Goal: Use online tool/utility: Utilize a website feature to perform a specific function

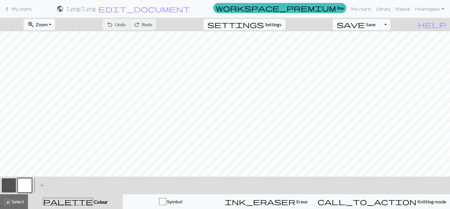
click at [27, 182] on button "button" at bounding box center [25, 185] width 14 height 14
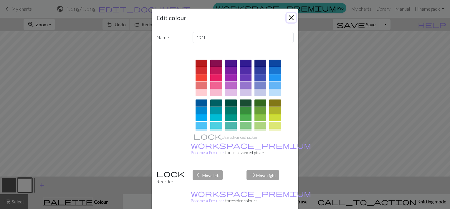
click at [290, 15] on button "Close" at bounding box center [291, 17] width 9 height 9
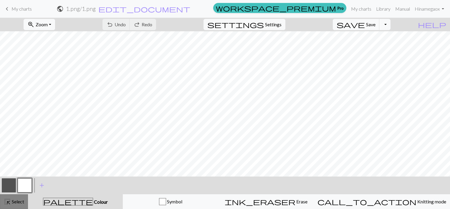
click at [13, 203] on span "Select" at bounding box center [17, 201] width 13 height 6
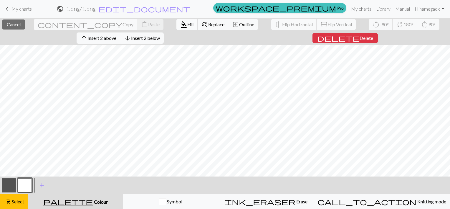
click at [180, 28] on span "format_color_fill" at bounding box center [183, 24] width 7 height 8
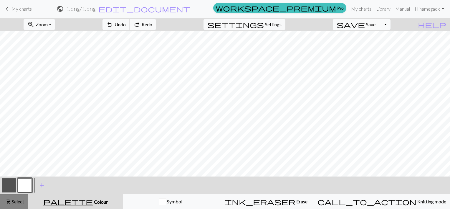
click at [12, 199] on span "Select" at bounding box center [17, 201] width 13 height 6
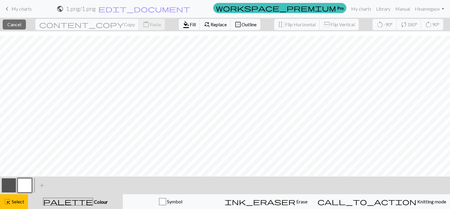
scroll to position [121, 0]
click at [190, 22] on span "Fill" at bounding box center [193, 25] width 6 height 6
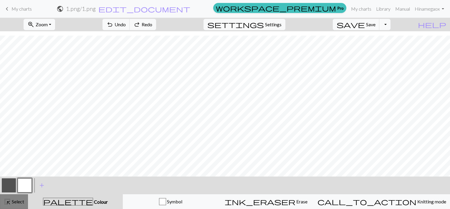
click at [20, 205] on button "highlight_alt Select Select" at bounding box center [14, 201] width 28 height 15
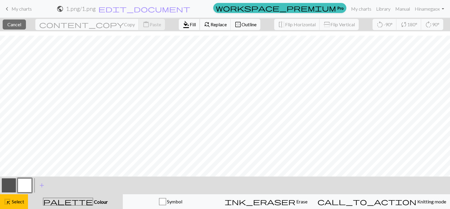
click at [190, 26] on span "Fill" at bounding box center [193, 25] width 6 height 6
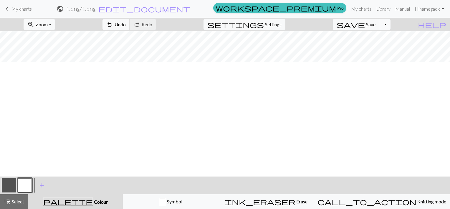
scroll to position [0, 0]
click at [14, 203] on span "Select" at bounding box center [17, 201] width 13 height 6
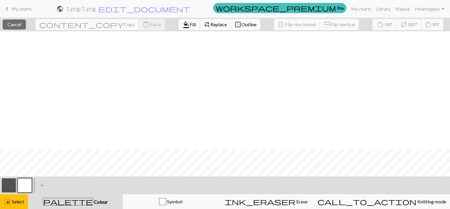
scroll to position [118, 0]
click at [190, 25] on span "Fill" at bounding box center [193, 25] width 6 height 6
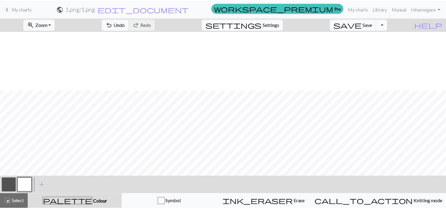
scroll to position [121, 0]
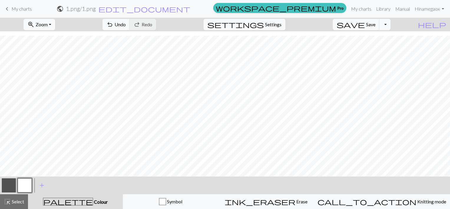
click at [391, 26] on button "Toggle Dropdown" at bounding box center [385, 24] width 11 height 11
click at [305, 47] on span "save_alt" at bounding box center [301, 47] width 7 height 8
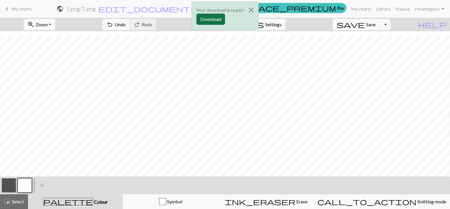
click at [202, 16] on button "Download" at bounding box center [211, 19] width 29 height 11
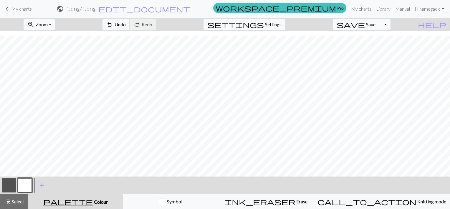
drag, startPoint x: 19, startPoint y: 9, endPoint x: 255, endPoint y: 21, distance: 236.1
click at [19, 9] on span "My charts" at bounding box center [21, 9] width 20 height 6
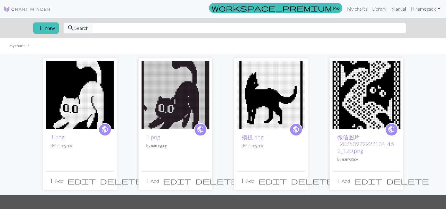
click at [203, 182] on span "delete" at bounding box center [216, 181] width 42 height 8
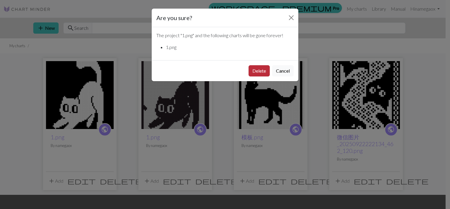
click at [264, 72] on button "Delete" at bounding box center [259, 70] width 21 height 11
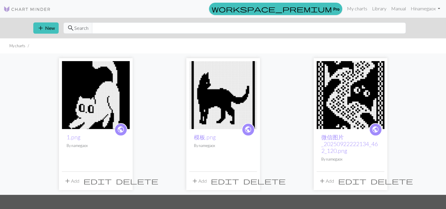
click at [250, 181] on span "delete" at bounding box center [264, 181] width 42 height 8
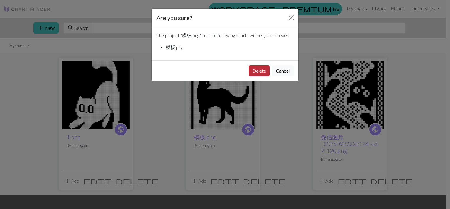
click at [261, 74] on button "Delete" at bounding box center [259, 70] width 21 height 11
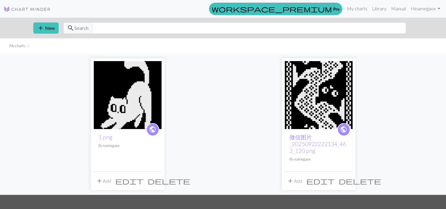
click at [345, 181] on span "delete" at bounding box center [360, 181] width 42 height 8
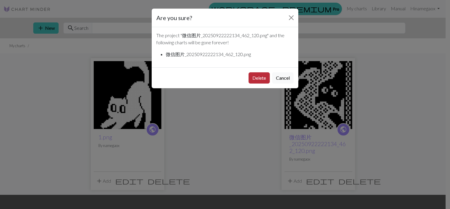
click at [258, 78] on button "Delete" at bounding box center [259, 77] width 21 height 11
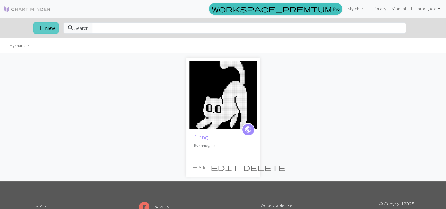
click at [46, 29] on button "add New" at bounding box center [45, 27] width 25 height 11
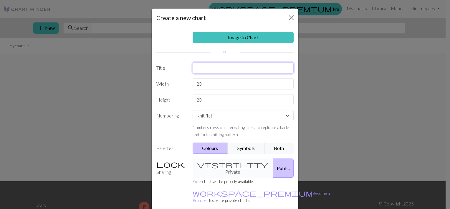
click at [210, 67] on input "text" at bounding box center [243, 67] width 101 height 11
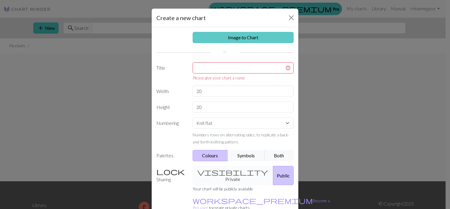
click at [239, 34] on link "Image to Chart" at bounding box center [243, 37] width 101 height 11
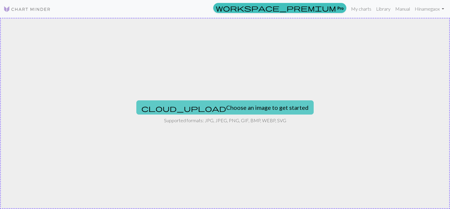
click at [202, 101] on button "cloud_upload Choose an image to get started" at bounding box center [224, 107] width 177 height 14
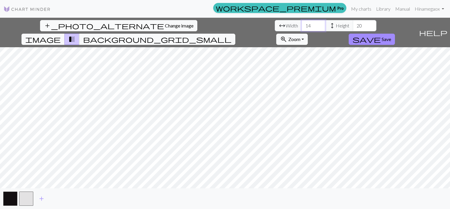
drag, startPoint x: 139, startPoint y: 27, endPoint x: 126, endPoint y: 28, distance: 12.4
click at [275, 28] on div "arrow_range Width 14 height Height 20" at bounding box center [326, 25] width 102 height 11
type input "60"
drag, startPoint x: 189, startPoint y: 28, endPoint x: 170, endPoint y: 27, distance: 19.2
click at [275, 27] on div "arrow_range Width 60 height Height 20" at bounding box center [326, 25] width 102 height 11
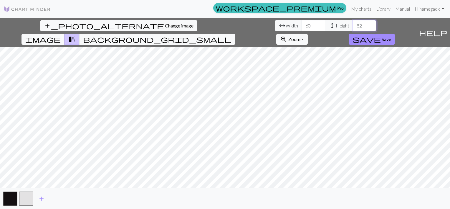
type input "82"
click at [381, 35] on span "save" at bounding box center [367, 39] width 28 height 8
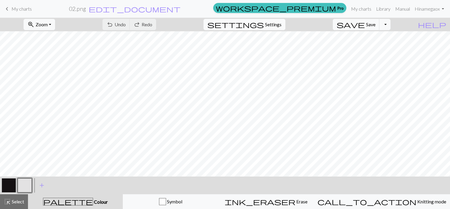
click at [275, 26] on span "Settings" at bounding box center [273, 24] width 17 height 7
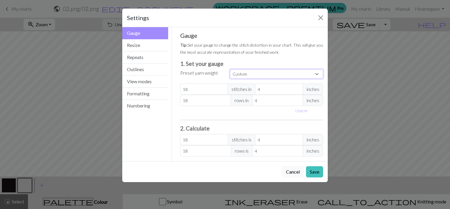
click at [237, 72] on select "Custom Square Lace Light Fingering Fingering Sport Double knit Worsted Aran Bul…" at bounding box center [276, 73] width 93 height 9
select select "dk"
click at [230, 69] on select "Custom Square Lace Light Fingering Fingering Sport Double knit Worsted Aran Bul…" at bounding box center [276, 73] width 93 height 9
type input "22"
type input "30"
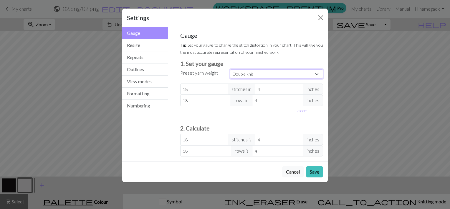
type input "22"
type input "30"
click at [311, 170] on button "Save" at bounding box center [314, 171] width 17 height 11
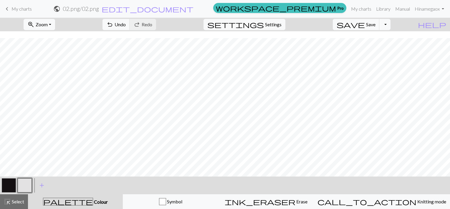
scroll to position [147, 0]
click at [26, 185] on button "button" at bounding box center [25, 185] width 14 height 14
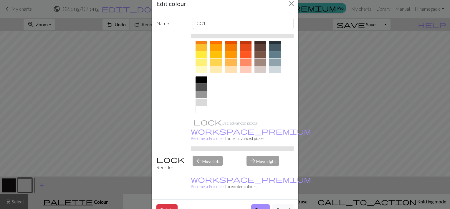
scroll to position [91, 0]
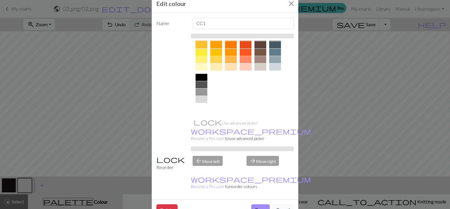
click at [200, 108] on div at bounding box center [202, 106] width 12 height 7
click at [260, 204] on button "Done" at bounding box center [260, 209] width 19 height 11
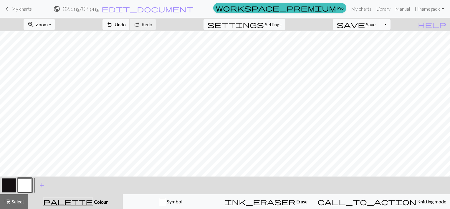
click at [11, 185] on button "button" at bounding box center [9, 185] width 14 height 14
click at [12, 185] on button "button" at bounding box center [9, 185] width 14 height 14
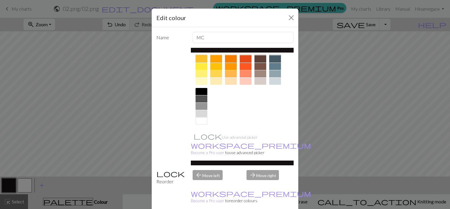
click at [201, 98] on div at bounding box center [202, 98] width 12 height 7
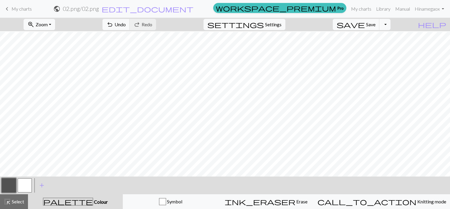
scroll to position [177, 0]
click at [55, 23] on button "zoom_in Zoom Zoom" at bounding box center [40, 24] width 32 height 11
click at [52, 34] on button "Fit all" at bounding box center [47, 37] width 47 height 9
click at [15, 198] on div "highlight_alt Select Select" at bounding box center [14, 201] width 20 height 7
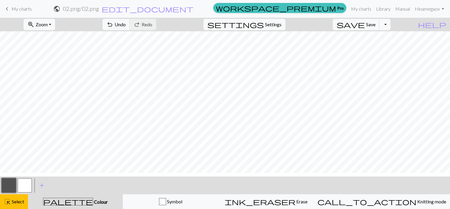
scroll to position [0, 0]
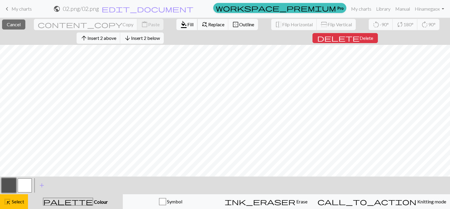
click at [187, 22] on span "Fill" at bounding box center [190, 25] width 6 height 6
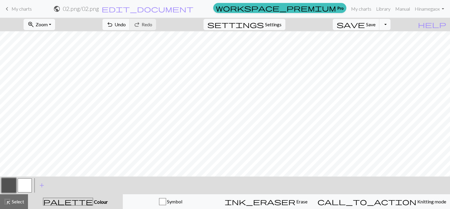
click at [22, 202] on span "Select" at bounding box center [17, 201] width 13 height 6
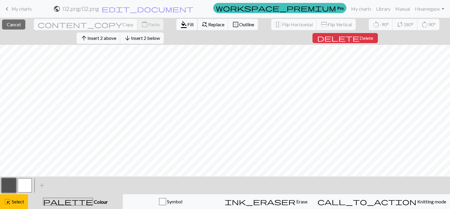
click at [180, 23] on span "format_color_fill" at bounding box center [183, 24] width 7 height 8
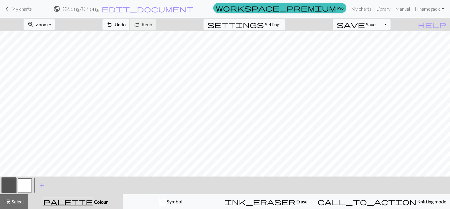
click at [27, 182] on button "button" at bounding box center [25, 185] width 14 height 14
click at [11, 203] on span "Select" at bounding box center [17, 201] width 13 height 6
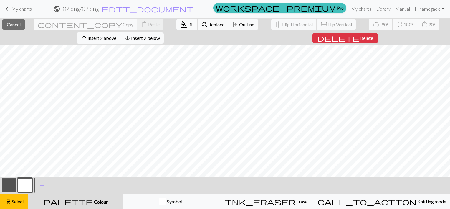
click at [187, 25] on span "Fill" at bounding box center [190, 25] width 6 height 6
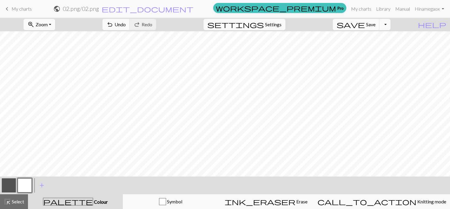
drag, startPoint x: 11, startPoint y: 203, endPoint x: 30, endPoint y: 189, distance: 23.5
click at [11, 203] on span "Select" at bounding box center [17, 201] width 13 height 6
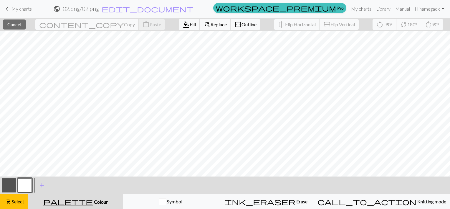
scroll to position [121, 0]
click at [190, 26] on span "Fill" at bounding box center [193, 25] width 6 height 6
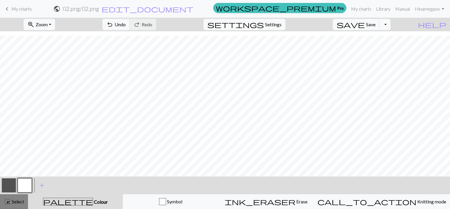
click at [12, 197] on button "highlight_alt Select Select" at bounding box center [14, 201] width 28 height 15
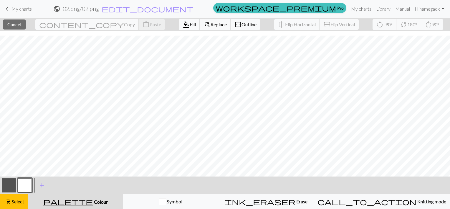
click at [183, 26] on span "format_color_fill" at bounding box center [186, 24] width 7 height 8
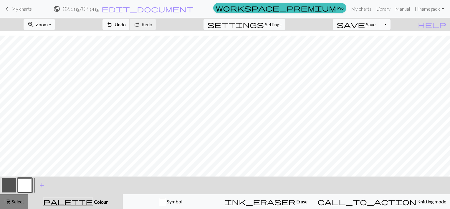
click at [12, 200] on span "Select" at bounding box center [17, 201] width 13 height 6
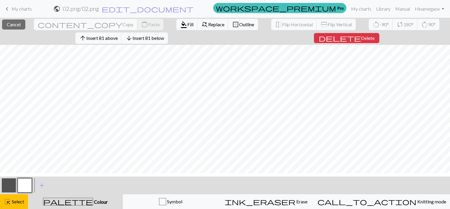
scroll to position [0, 0]
click at [16, 200] on span "Select" at bounding box center [17, 201] width 13 height 6
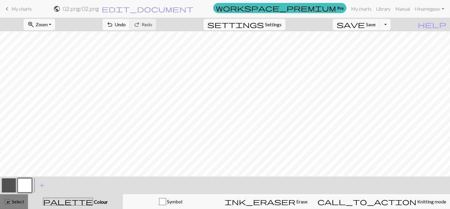
click at [19, 199] on span "Select" at bounding box center [17, 201] width 13 height 6
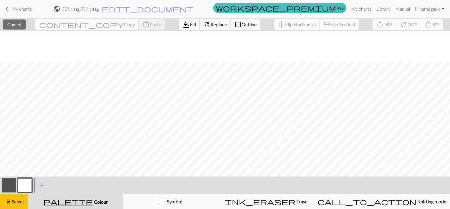
scroll to position [121, 0]
click at [190, 22] on span "Fill" at bounding box center [193, 25] width 6 height 6
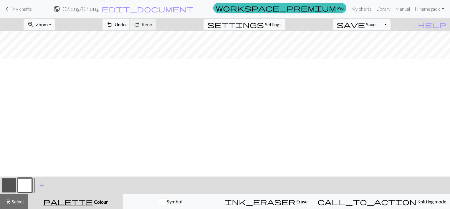
scroll to position [0, 0]
click at [13, 200] on span "Select" at bounding box center [17, 201] width 13 height 6
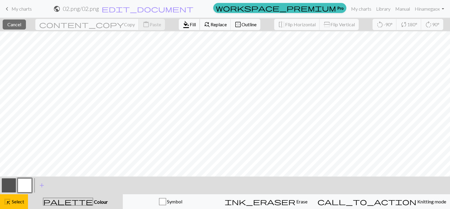
click at [190, 22] on span "Fill" at bounding box center [193, 25] width 6 height 6
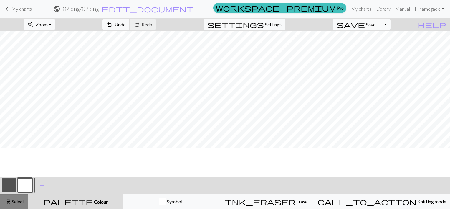
scroll to position [88, 0]
click at [12, 200] on span "Select" at bounding box center [17, 201] width 13 height 6
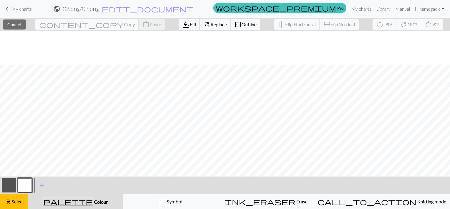
scroll to position [121, 0]
click at [190, 24] on span "Fill" at bounding box center [193, 25] width 6 height 6
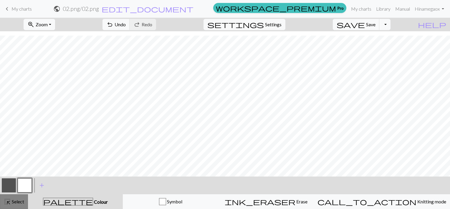
click at [16, 199] on span "Select" at bounding box center [17, 201] width 13 height 6
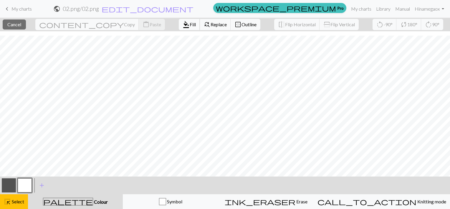
click at [183, 21] on span "format_color_fill" at bounding box center [186, 24] width 7 height 8
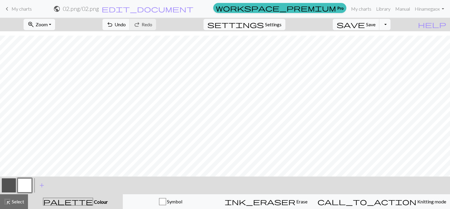
click at [6, 182] on button "button" at bounding box center [9, 185] width 14 height 14
click at [13, 198] on div "highlight_alt Select Select" at bounding box center [14, 201] width 20 height 7
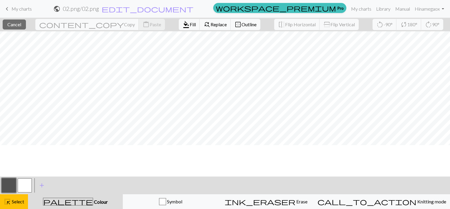
scroll to position [0, 0]
click at [190, 26] on span "Fill" at bounding box center [193, 25] width 6 height 6
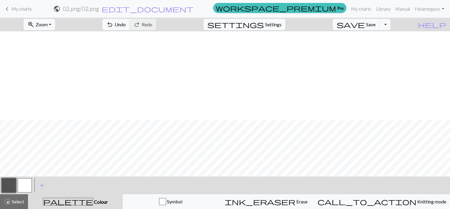
scroll to position [92, 0]
click at [22, 186] on button "button" at bounding box center [25, 185] width 14 height 14
click at [15, 182] on button "button" at bounding box center [9, 185] width 14 height 14
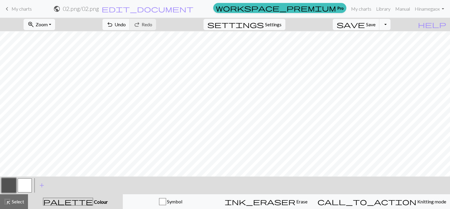
click at [27, 185] on button "button" at bounding box center [25, 185] width 14 height 14
click at [12, 184] on button "button" at bounding box center [9, 185] width 14 height 14
click at [391, 24] on button "Toggle Dropdown" at bounding box center [385, 24] width 11 height 11
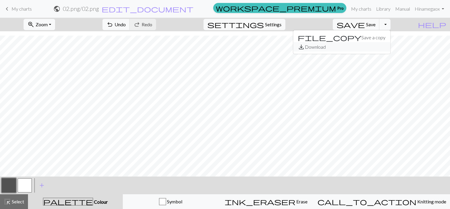
click at [305, 47] on span "save_alt" at bounding box center [301, 47] width 7 height 8
click at [391, 26] on button "Toggle Dropdown" at bounding box center [385, 24] width 11 height 11
click at [305, 46] on span "save_alt" at bounding box center [301, 47] width 7 height 8
click at [391, 26] on button "Toggle Dropdown" at bounding box center [385, 24] width 11 height 11
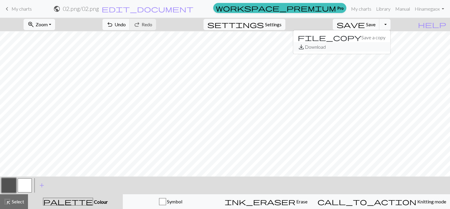
click at [305, 46] on span "save_alt" at bounding box center [301, 47] width 7 height 8
click at [376, 23] on span "Save" at bounding box center [370, 25] width 9 height 6
click at [365, 24] on span "save" at bounding box center [351, 24] width 28 height 8
click at [6, 9] on span "keyboard_arrow_left" at bounding box center [7, 9] width 7 height 8
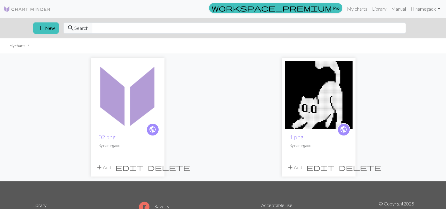
click at [101, 167] on span "add" at bounding box center [99, 167] width 7 height 8
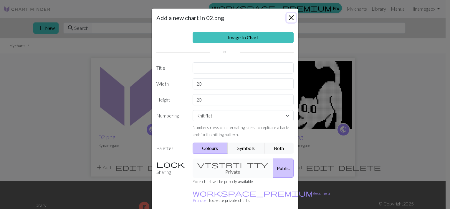
click at [289, 16] on button "Close" at bounding box center [291, 17] width 9 height 9
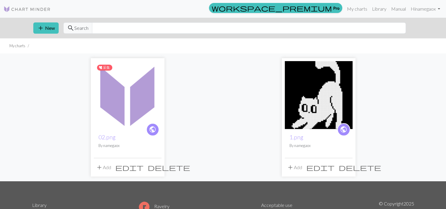
click at [131, 111] on img at bounding box center [128, 95] width 68 height 68
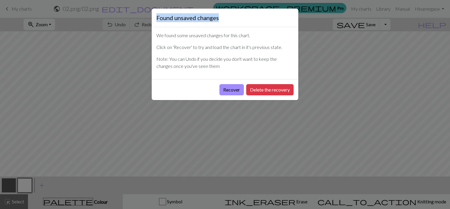
drag, startPoint x: 157, startPoint y: 17, endPoint x: 222, endPoint y: 17, distance: 64.6
click at [222, 17] on div "Found unsaved changes" at bounding box center [225, 18] width 147 height 19
click at [200, 60] on p "Note: You can Undo if you decide you don't want to keep the changes once you've…" at bounding box center [225, 62] width 137 height 14
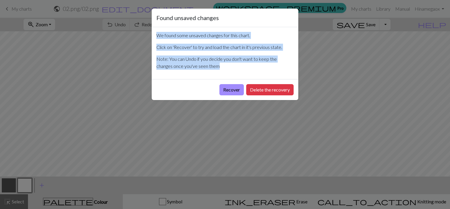
drag, startPoint x: 203, startPoint y: 67, endPoint x: 149, endPoint y: 29, distance: 66.5
click at [149, 29] on div "Found unsaved changes We found some unsaved changes for this chart. Click on 'R…" at bounding box center [225, 104] width 450 height 209
copy div "We found some unsaved changes for this chart. Click on 'Recover' to try and loa…"
click at [230, 90] on button "Recover" at bounding box center [232, 89] width 24 height 11
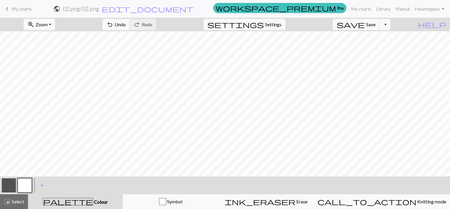
scroll to position [295, 0]
click at [391, 23] on button "Toggle Dropdown" at bounding box center [385, 24] width 11 height 11
click at [381, 47] on button "save_alt Download" at bounding box center [341, 46] width 97 height 9
click at [48, 23] on span "Zoom" at bounding box center [42, 25] width 12 height 6
click at [47, 37] on button "Fit all" at bounding box center [47, 37] width 47 height 9
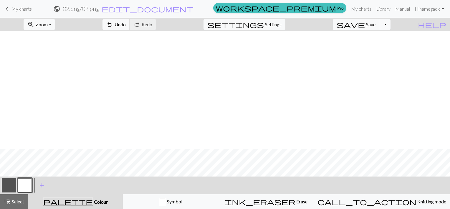
scroll to position [118, 0]
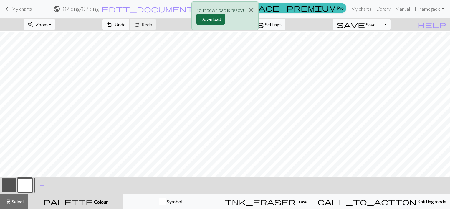
click at [206, 17] on button "Download" at bounding box center [211, 19] width 29 height 11
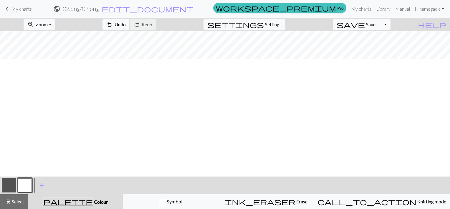
scroll to position [0, 0]
click at [17, 7] on span "My charts" at bounding box center [21, 9] width 20 height 6
click at [376, 24] on span "Save" at bounding box center [370, 25] width 9 height 6
click at [365, 24] on span "save" at bounding box center [351, 24] width 28 height 8
click at [7, 8] on div "Chart saved Chart saved" at bounding box center [225, 23] width 450 height 47
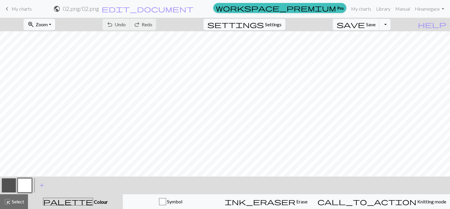
click at [22, 11] on span "My charts" at bounding box center [21, 9] width 20 height 6
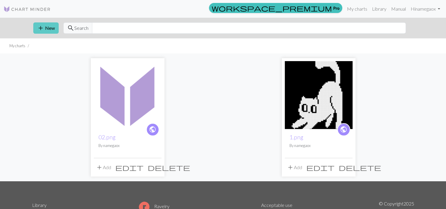
click at [45, 26] on button "add New" at bounding box center [45, 27] width 25 height 11
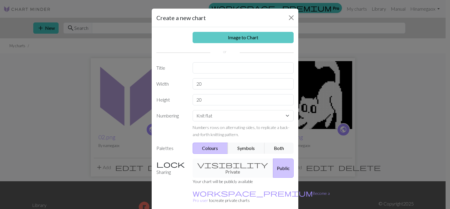
click at [240, 38] on link "Image to Chart" at bounding box center [243, 37] width 101 height 11
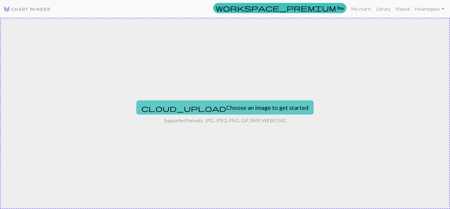
click at [200, 103] on button "cloud_upload Choose an image to get started" at bounding box center [224, 107] width 177 height 14
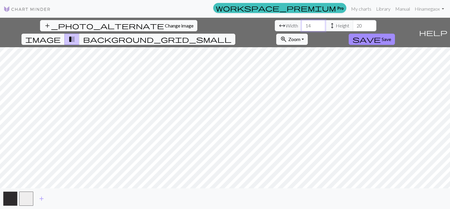
drag, startPoint x: 139, startPoint y: 27, endPoint x: 120, endPoint y: 26, distance: 18.9
click at [275, 26] on div "arrow_range Width 14 height Height 20" at bounding box center [326, 25] width 102 height 11
type input "0"
type input "60"
drag, startPoint x: 189, startPoint y: 27, endPoint x: 180, endPoint y: 26, distance: 8.3
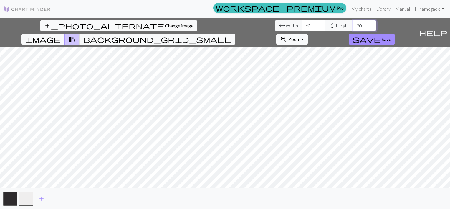
click at [353, 26] on input "20" at bounding box center [365, 25] width 24 height 11
type input "82"
click at [225, 188] on div "add_photo_alternate Change image arrow_range Width 60 height Height 82 image tr…" at bounding box center [225, 113] width 450 height 191
click at [395, 34] on button "save Save" at bounding box center [372, 39] width 46 height 11
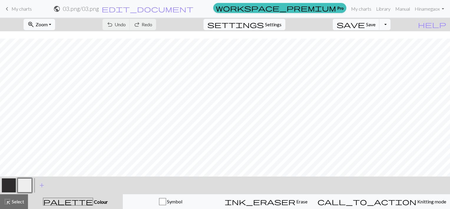
scroll to position [29, 0]
click at [264, 25] on span "settings" at bounding box center [236, 24] width 57 height 8
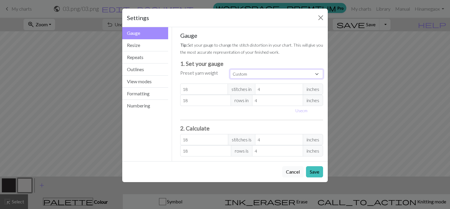
click at [238, 77] on select "Custom Square Lace Light Fingering Fingering Sport Double knit Worsted Aran Bul…" at bounding box center [276, 73] width 93 height 9
select select "dk"
click at [230, 69] on select "Custom Square Lace Light Fingering Fingering Sport Double knit Worsted Aran Bul…" at bounding box center [276, 73] width 93 height 9
type input "22"
type input "30"
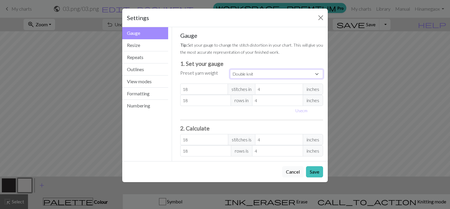
type input "22"
type input "30"
click at [316, 168] on button "Save" at bounding box center [314, 171] width 17 height 11
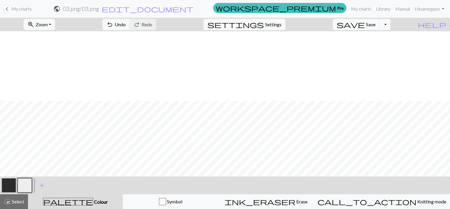
scroll to position [118, 0]
click at [9, 188] on button "button" at bounding box center [9, 185] width 14 height 14
click at [9, 187] on button "button" at bounding box center [9, 185] width 14 height 14
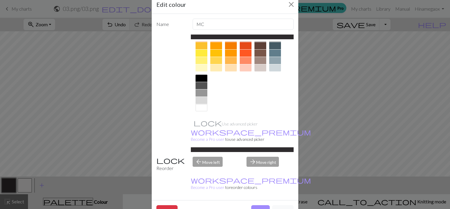
scroll to position [14, 0]
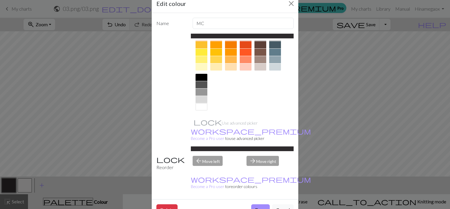
click at [198, 105] on div at bounding box center [202, 106] width 12 height 7
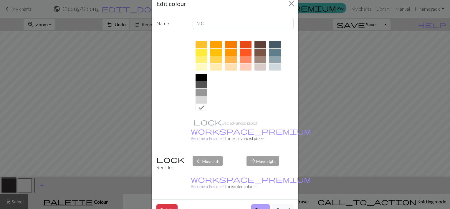
click at [261, 204] on button "Done" at bounding box center [260, 209] width 19 height 11
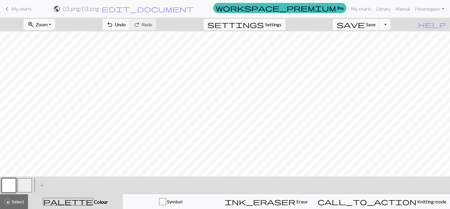
click at [21, 187] on button "button" at bounding box center [25, 185] width 14 height 14
click at [24, 184] on button "button" at bounding box center [25, 185] width 14 height 14
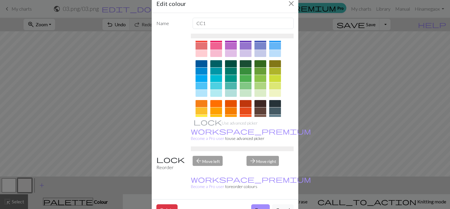
scroll to position [91, 0]
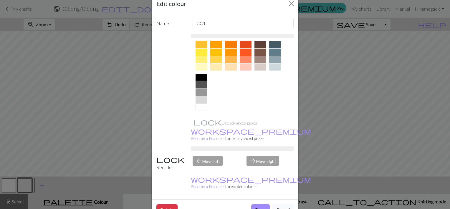
click at [200, 81] on div at bounding box center [202, 84] width 12 height 7
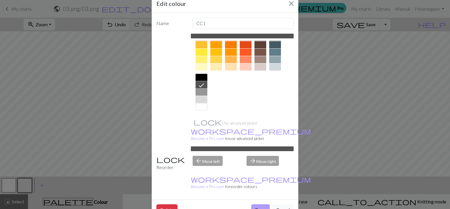
click at [259, 204] on button "Done" at bounding box center [260, 209] width 19 height 11
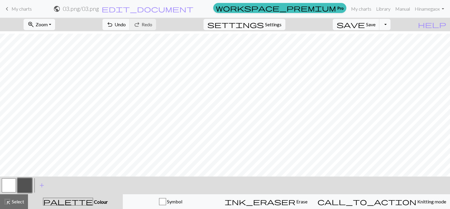
scroll to position [354, 0]
click at [48, 22] on span "Zoom" at bounding box center [42, 25] width 12 height 6
click at [45, 36] on button "Fit all" at bounding box center [47, 37] width 47 height 9
click at [9, 201] on span "highlight_alt" at bounding box center [7, 201] width 7 height 8
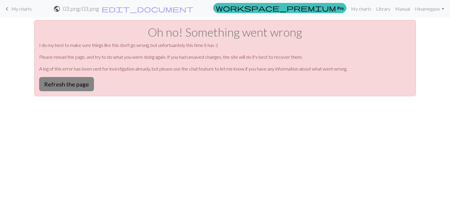
click at [70, 85] on button "Refresh the page" at bounding box center [66, 84] width 55 height 14
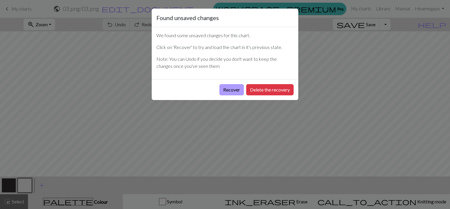
click at [232, 88] on button "Recover" at bounding box center [232, 89] width 24 height 11
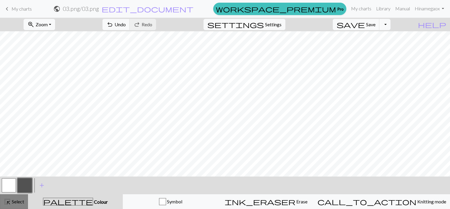
click at [12, 206] on button "highlight_alt Select Select" at bounding box center [14, 201] width 28 height 15
click at [48, 25] on span "Zoom" at bounding box center [42, 25] width 12 height 6
click at [46, 36] on button "Fit all" at bounding box center [47, 37] width 47 height 9
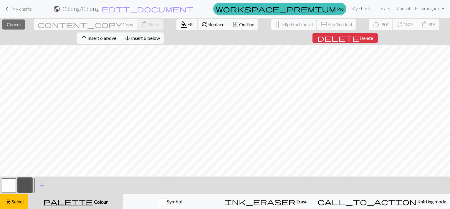
click at [187, 23] on span "Fill" at bounding box center [190, 25] width 6 height 6
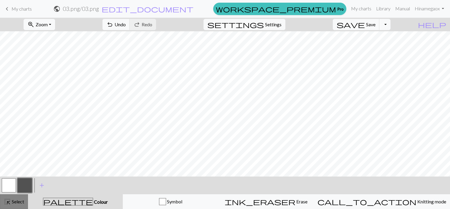
click at [10, 199] on div "highlight_alt Select Select" at bounding box center [14, 201] width 20 height 7
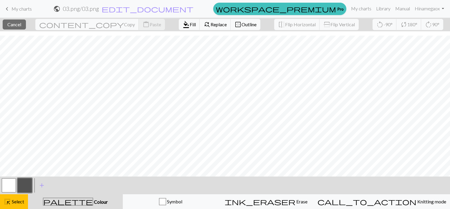
scroll to position [121, 0]
click at [190, 24] on span "Fill" at bounding box center [193, 25] width 6 height 6
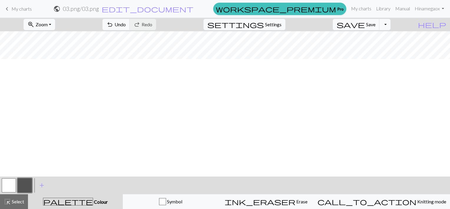
scroll to position [0, 0]
click at [19, 199] on span "Select" at bounding box center [17, 201] width 13 height 6
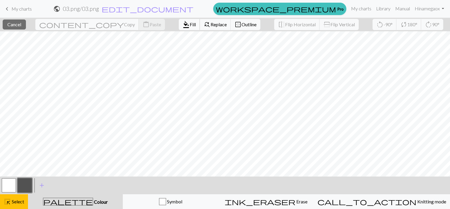
click at [190, 22] on span "Fill" at bounding box center [193, 25] width 6 height 6
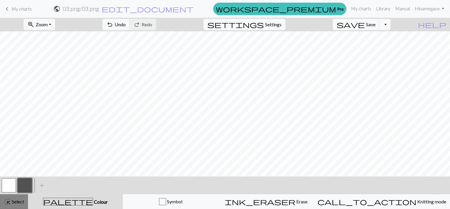
click at [14, 203] on span "Select" at bounding box center [17, 201] width 13 height 6
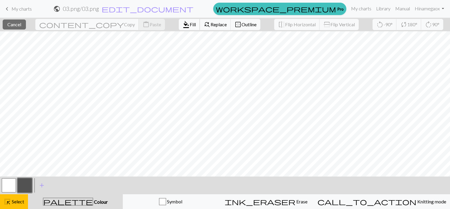
click at [190, 22] on span "Fill" at bounding box center [193, 25] width 6 height 6
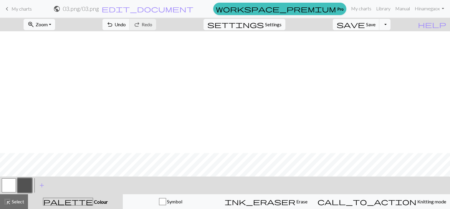
scroll to position [121, 0]
click at [15, 196] on button "highlight_alt Select Select" at bounding box center [14, 201] width 28 height 15
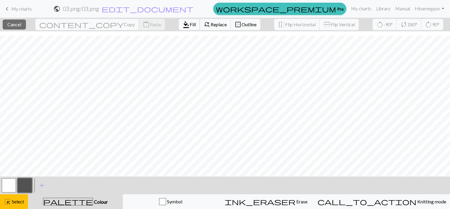
click at [183, 24] on span "format_color_fill" at bounding box center [186, 24] width 7 height 8
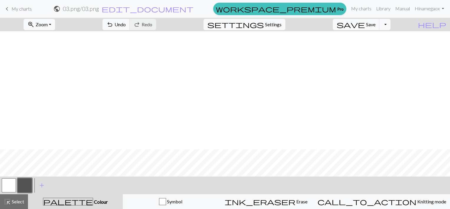
scroll to position [118, 0]
click at [26, 188] on button "button" at bounding box center [25, 185] width 14 height 14
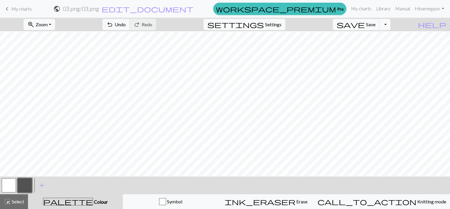
click at [5, 187] on button "button" at bounding box center [9, 185] width 14 height 14
click at [21, 185] on button "button" at bounding box center [25, 185] width 14 height 14
click at [2, 187] on button "button" at bounding box center [9, 185] width 14 height 14
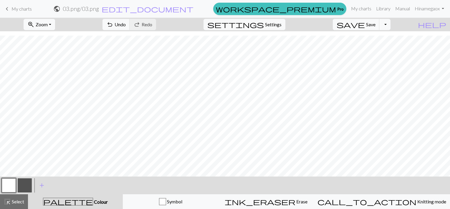
click at [7, 184] on button "button" at bounding box center [9, 185] width 14 height 14
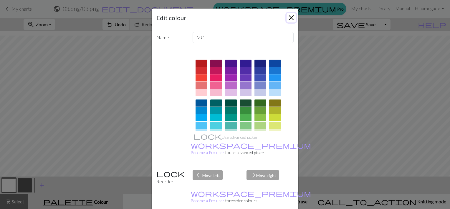
click at [290, 17] on button "Close" at bounding box center [291, 17] width 9 height 9
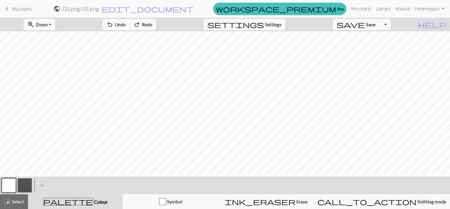
scroll to position [0, 0]
click at [24, 185] on button "button" at bounding box center [25, 185] width 14 height 14
click at [9, 185] on button "button" at bounding box center [9, 185] width 14 height 14
click at [29, 182] on button "button" at bounding box center [25, 185] width 14 height 14
click at [17, 178] on div at bounding box center [25, 185] width 16 height 16
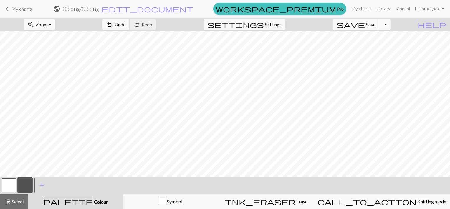
click at [9, 185] on button "button" at bounding box center [9, 185] width 14 height 14
click at [27, 184] on button "button" at bounding box center [25, 185] width 14 height 14
click at [23, 184] on button "button" at bounding box center [25, 185] width 14 height 14
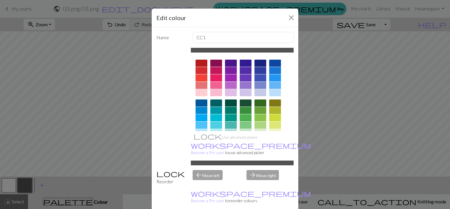
click at [11, 186] on div "Edit colour Name CC1 Use advanced picker workspace_premium Become a Pro user to…" at bounding box center [225, 104] width 450 height 209
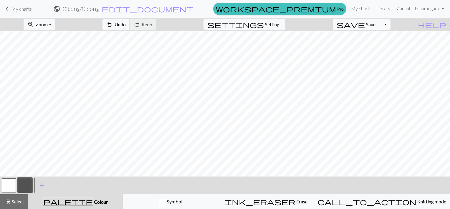
click at [9, 184] on button "button" at bounding box center [9, 185] width 14 height 14
click at [23, 185] on button "button" at bounding box center [25, 185] width 14 height 14
click at [11, 186] on button "button" at bounding box center [9, 185] width 14 height 14
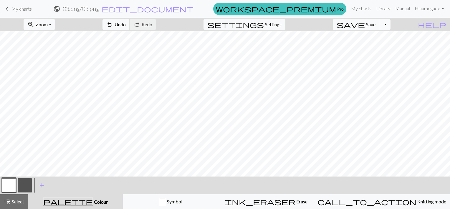
click at [24, 184] on button "button" at bounding box center [25, 185] width 14 height 14
click at [12, 185] on button "button" at bounding box center [9, 185] width 14 height 14
click at [27, 184] on button "button" at bounding box center [25, 185] width 14 height 14
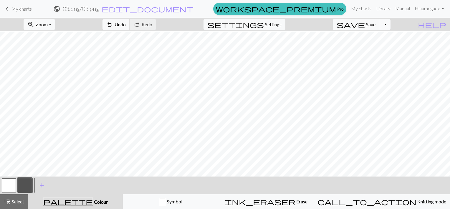
click at [7, 187] on button "button" at bounding box center [9, 185] width 14 height 14
click at [391, 26] on button "Toggle Dropdown" at bounding box center [385, 24] width 11 height 11
click at [373, 47] on button "save_alt Download" at bounding box center [341, 46] width 97 height 9
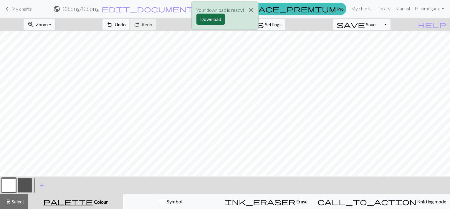
click at [211, 20] on button "Download" at bounding box center [211, 19] width 29 height 11
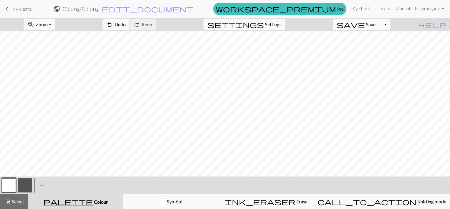
click at [24, 187] on button "button" at bounding box center [25, 185] width 14 height 14
click at [11, 181] on button "button" at bounding box center [9, 185] width 14 height 14
click at [27, 184] on button "button" at bounding box center [25, 185] width 14 height 14
click at [9, 184] on button "button" at bounding box center [9, 185] width 14 height 14
click at [26, 185] on button "button" at bounding box center [25, 185] width 14 height 14
